Goal: Task Accomplishment & Management: Manage account settings

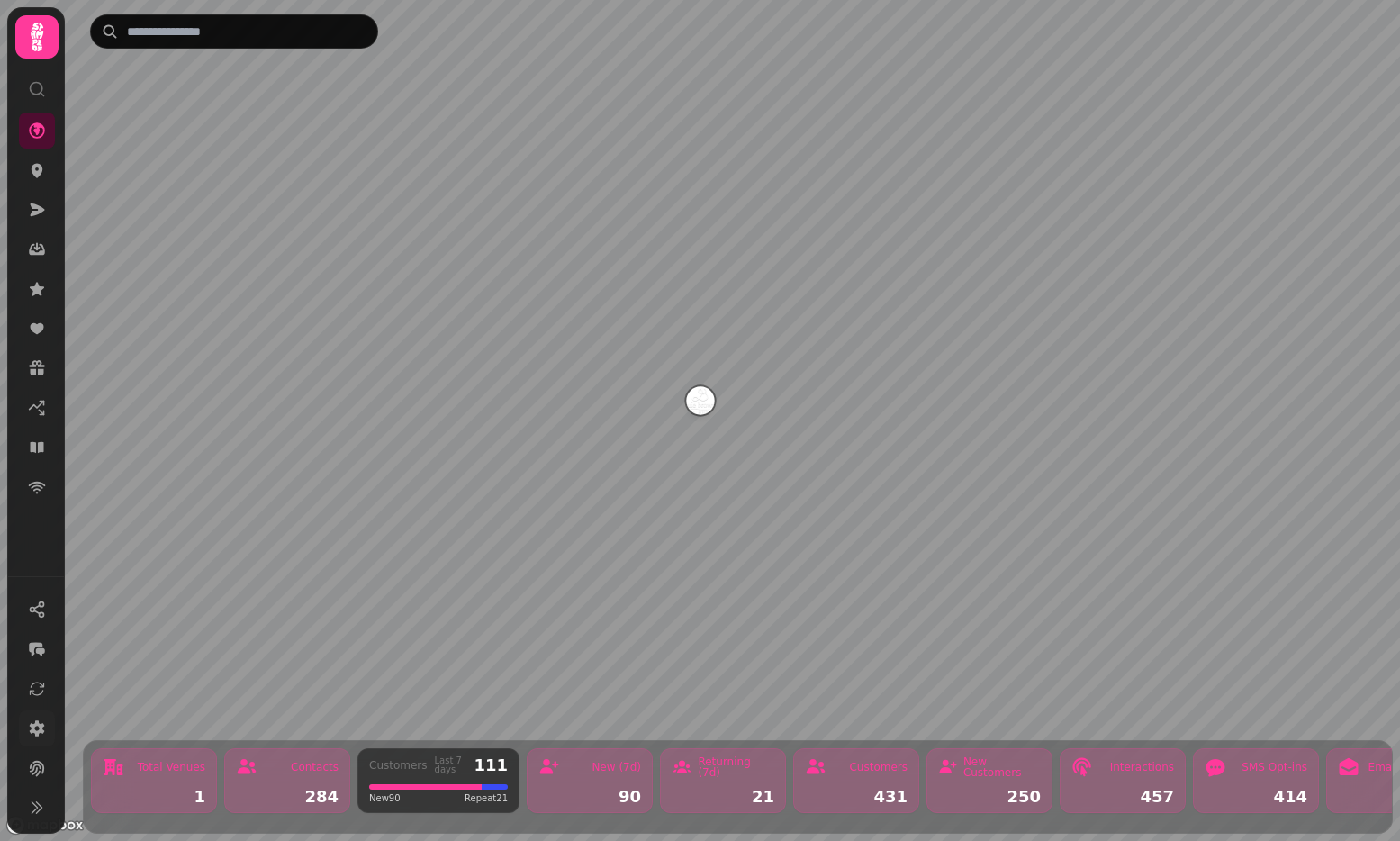
click at [53, 728] on link at bounding box center [36, 728] width 36 height 36
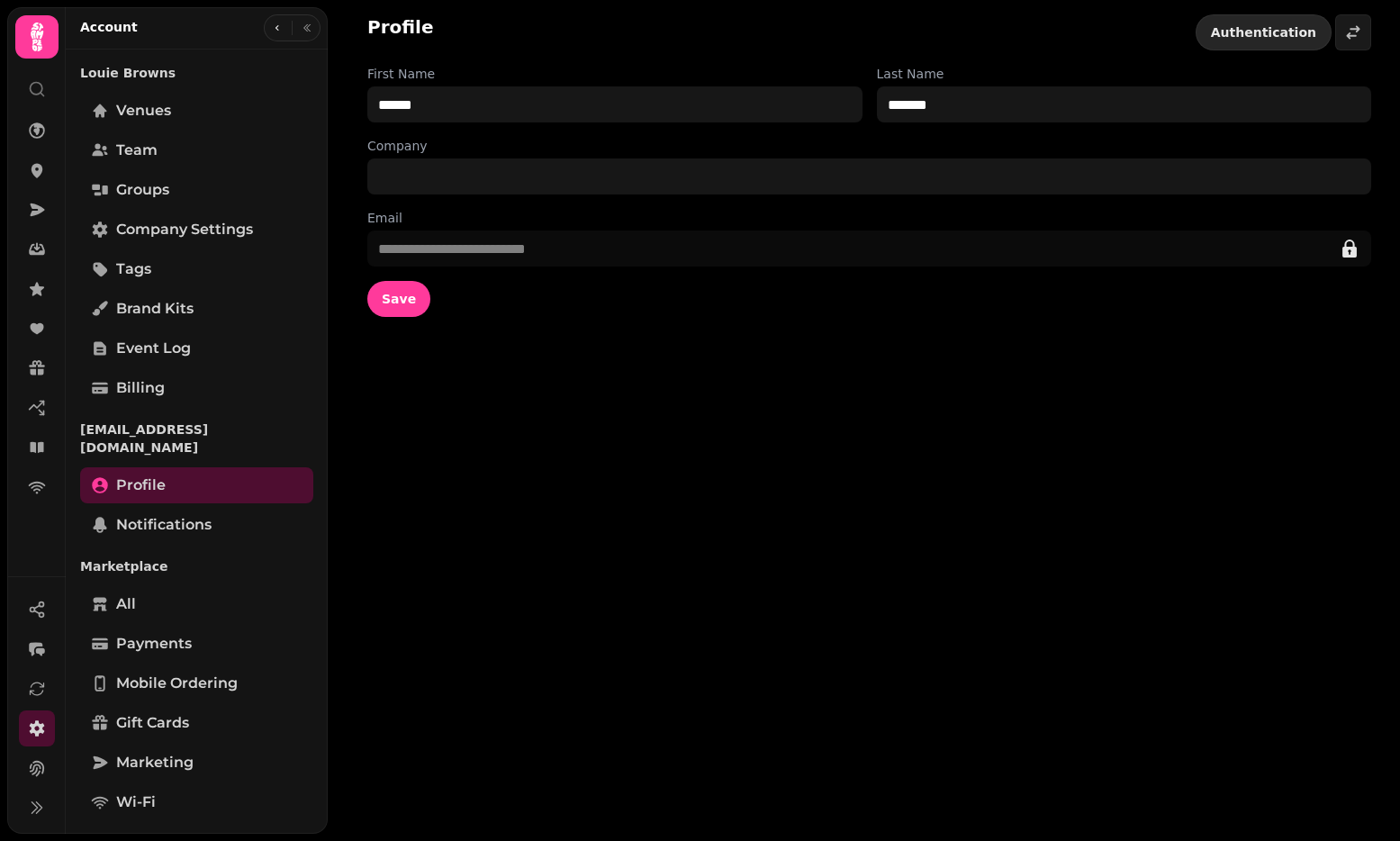
click at [1278, 18] on button "Authentication" at bounding box center [1263, 32] width 136 height 36
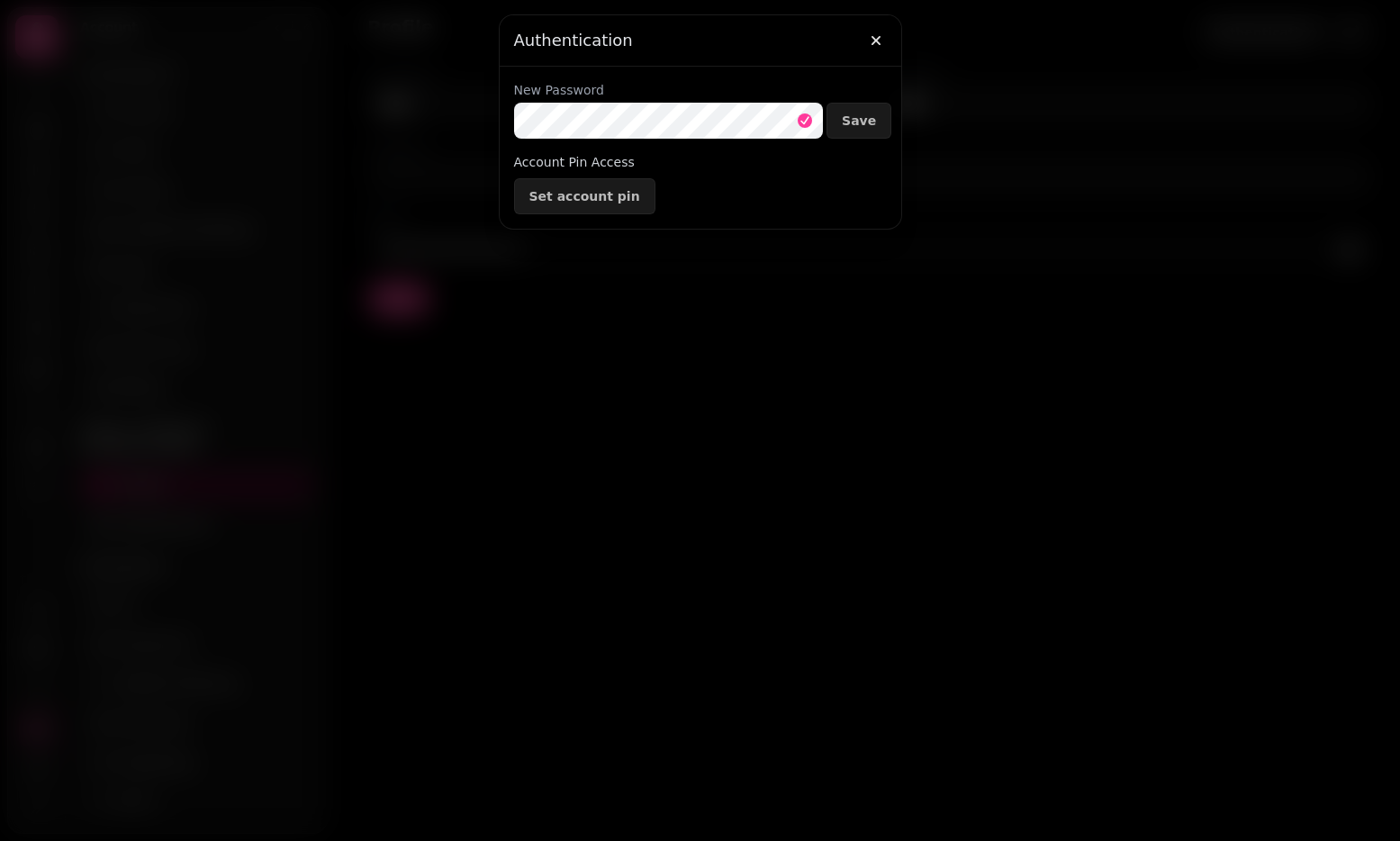
click at [418, 115] on div "Authentication New Password Save Account Pin Access Set account pin" at bounding box center [700, 420] width 1400 height 841
click at [865, 119] on span "Save" at bounding box center [859, 120] width 34 height 13
